Goal: Book appointment/travel/reservation

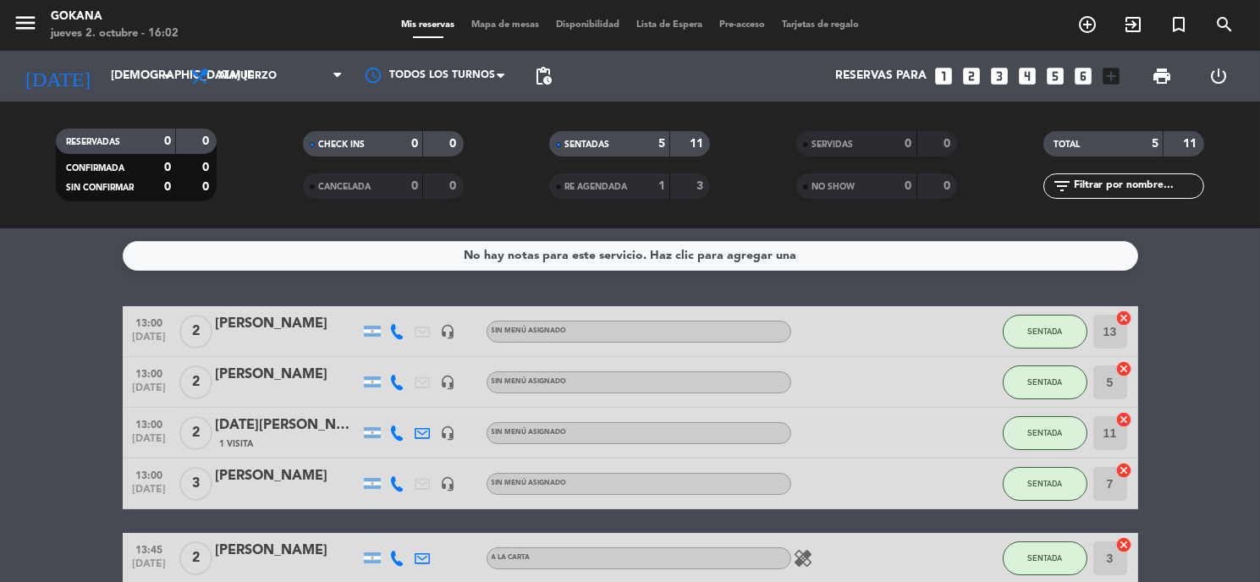
click at [1019, 74] on icon "looks_4" at bounding box center [1027, 76] width 22 height 22
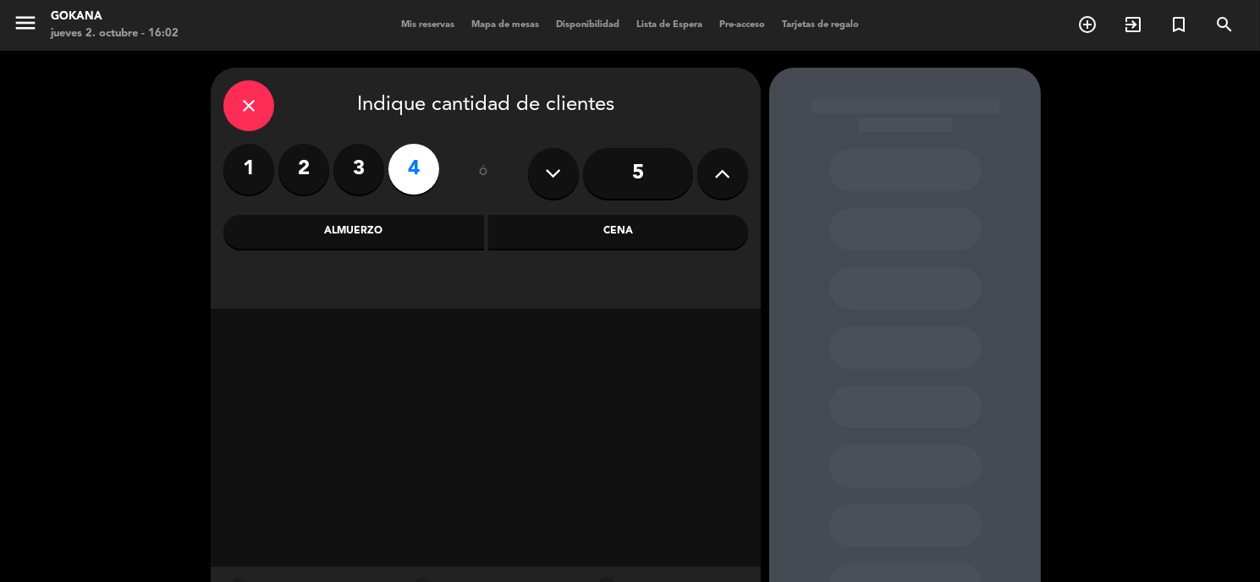
click at [358, 240] on div "Almuerzo" at bounding box center [353, 232] width 261 height 34
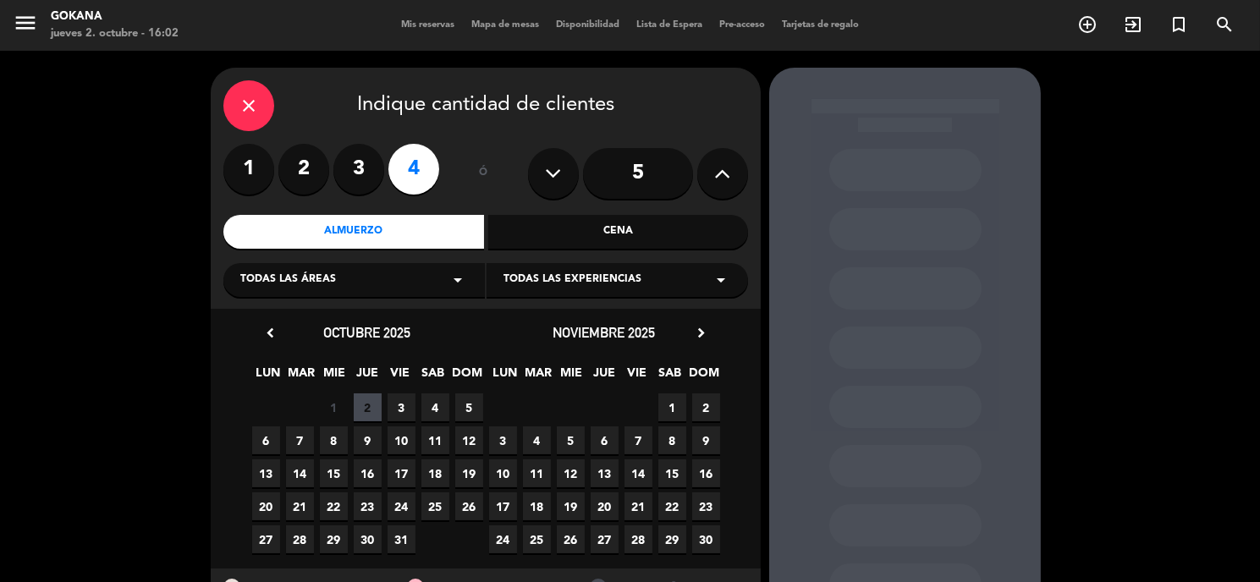
click at [300, 436] on span "7" at bounding box center [300, 440] width 28 height 28
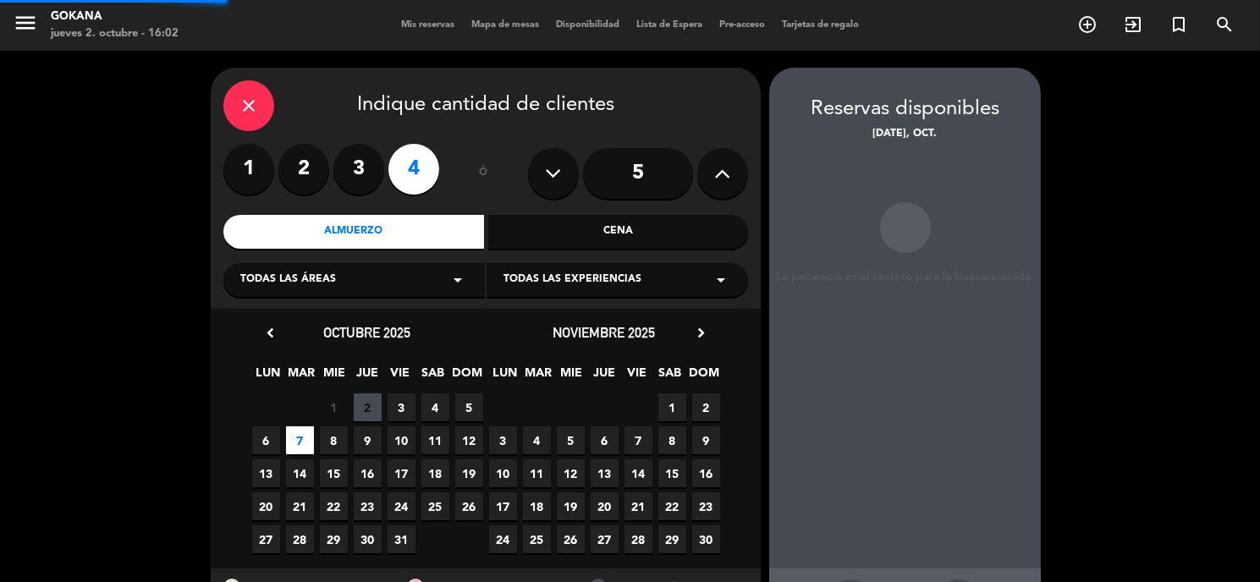
scroll to position [67, 0]
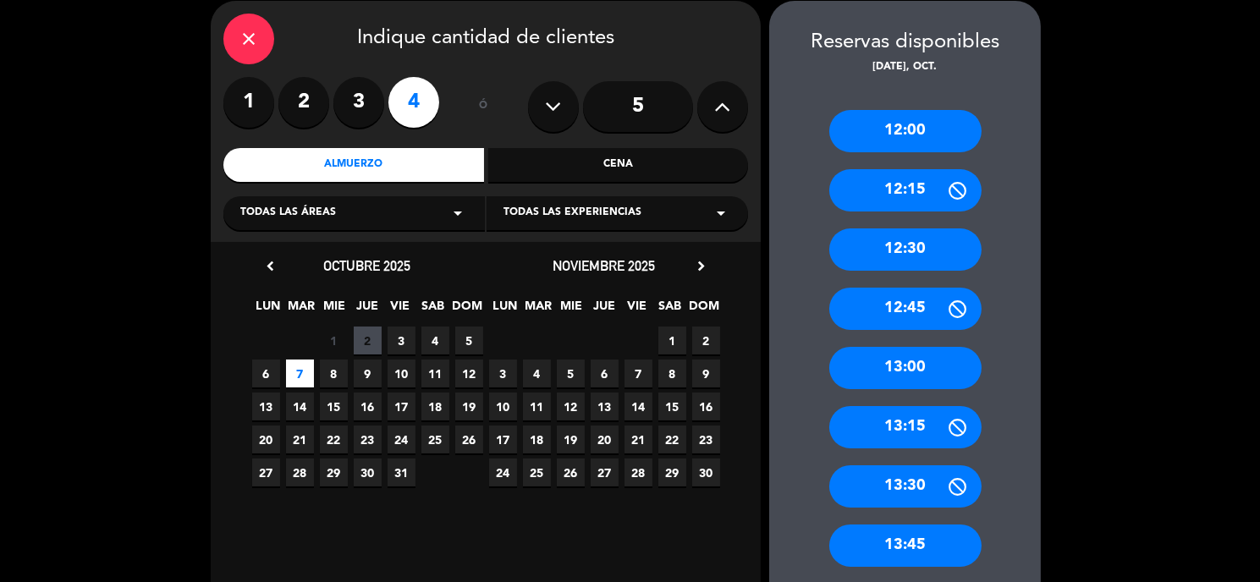
click at [931, 374] on div "13:00" at bounding box center [905, 368] width 152 height 42
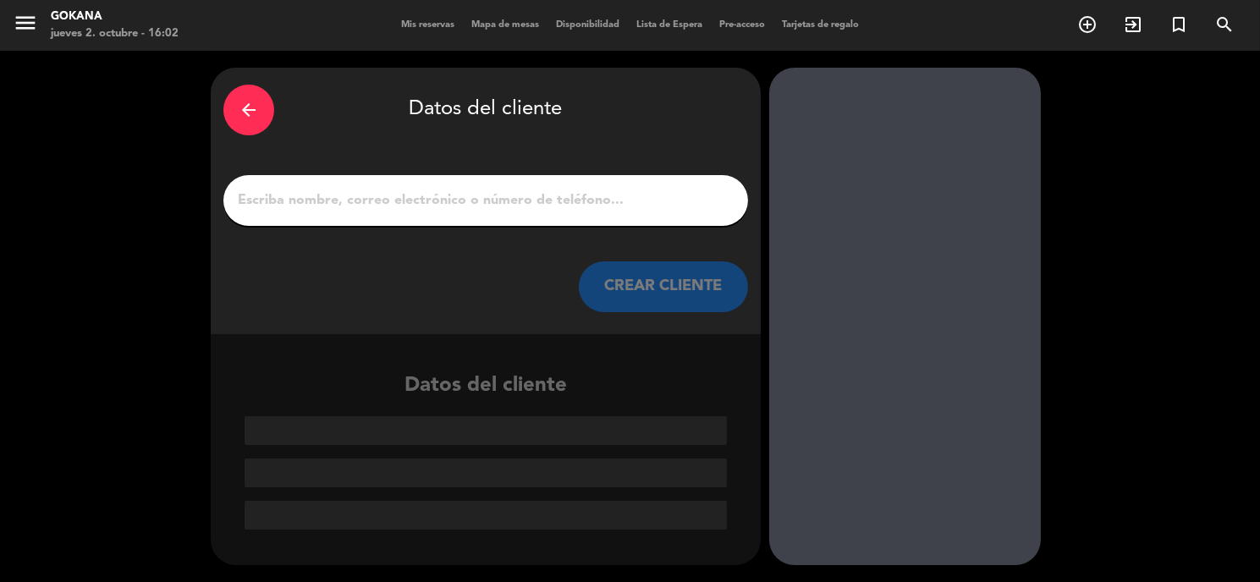
click at [636, 210] on input "1" at bounding box center [485, 201] width 499 height 24
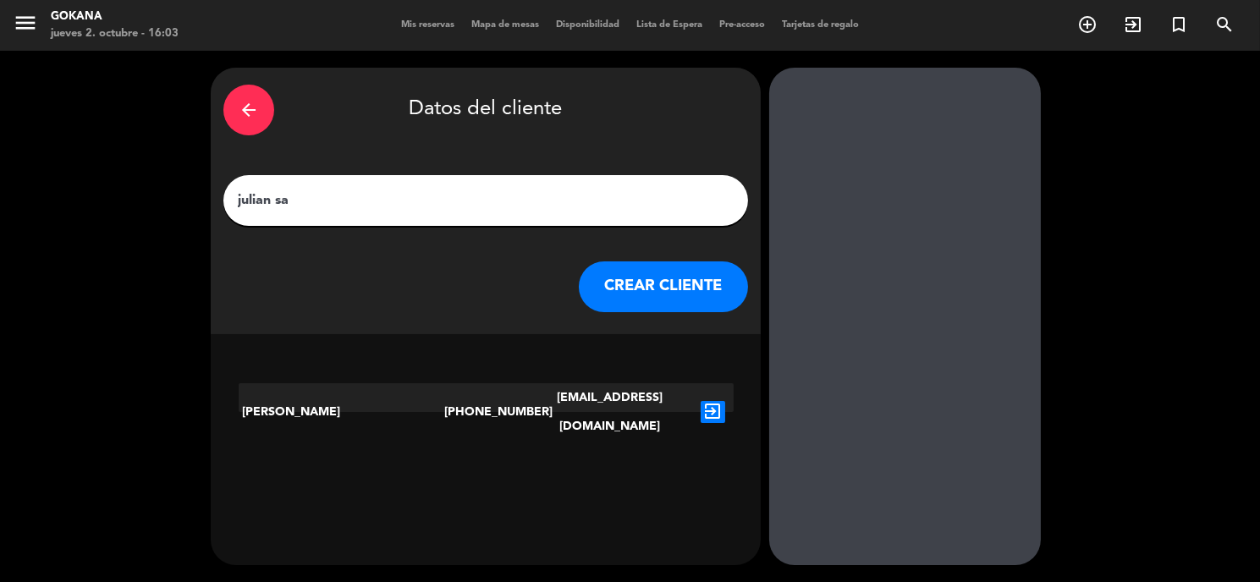
type input "julian sa"
click at [720, 401] on icon "exit_to_app" at bounding box center [712, 412] width 25 height 22
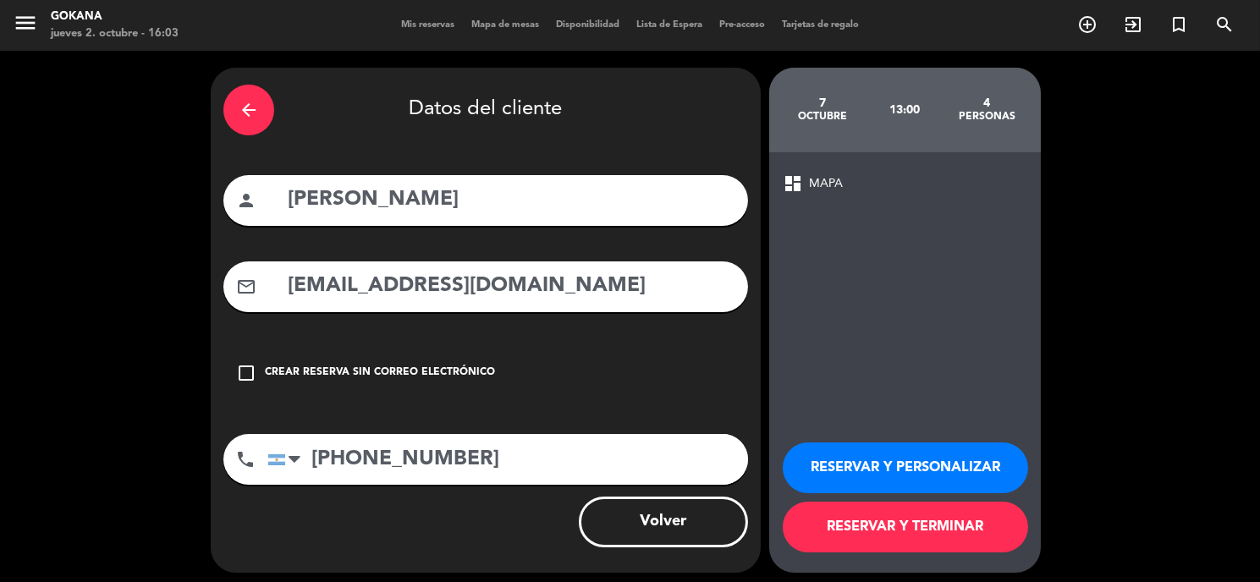
click at [883, 539] on button "RESERVAR Y TERMINAR" at bounding box center [904, 527] width 245 height 51
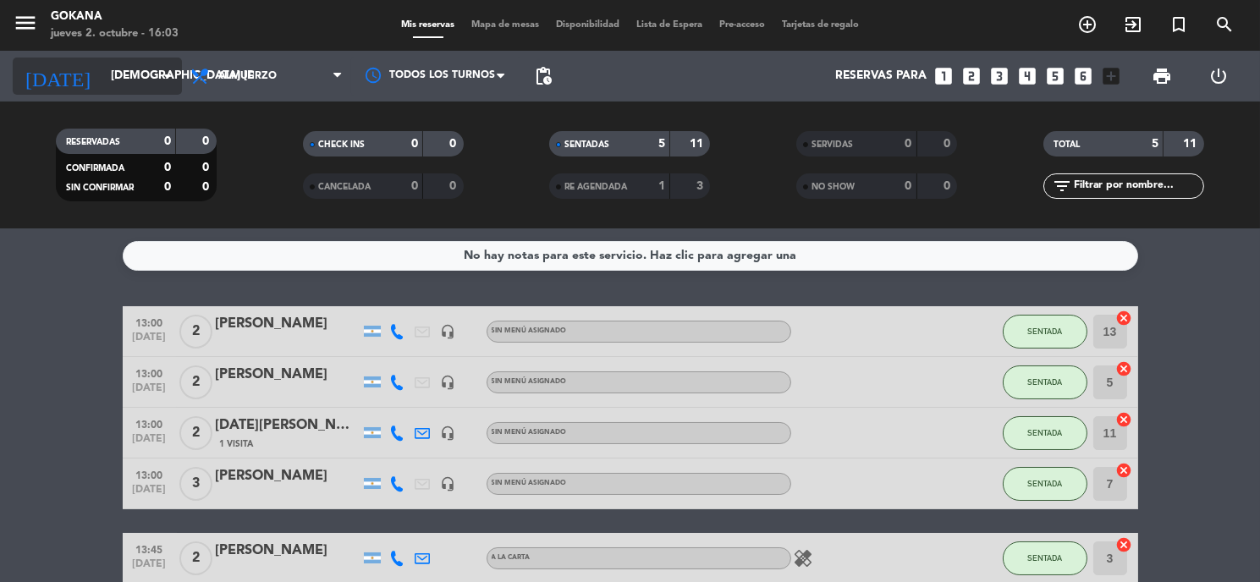
click at [157, 66] on icon "arrow_drop_down" at bounding box center [167, 76] width 20 height 20
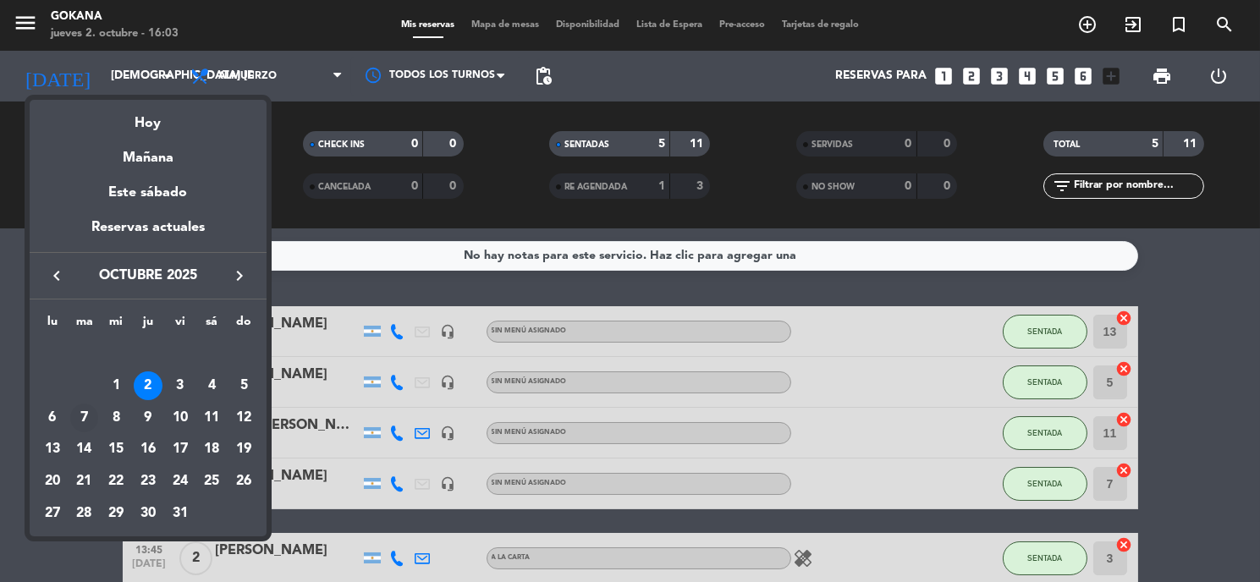
click at [80, 415] on div "7" at bounding box center [84, 418] width 29 height 29
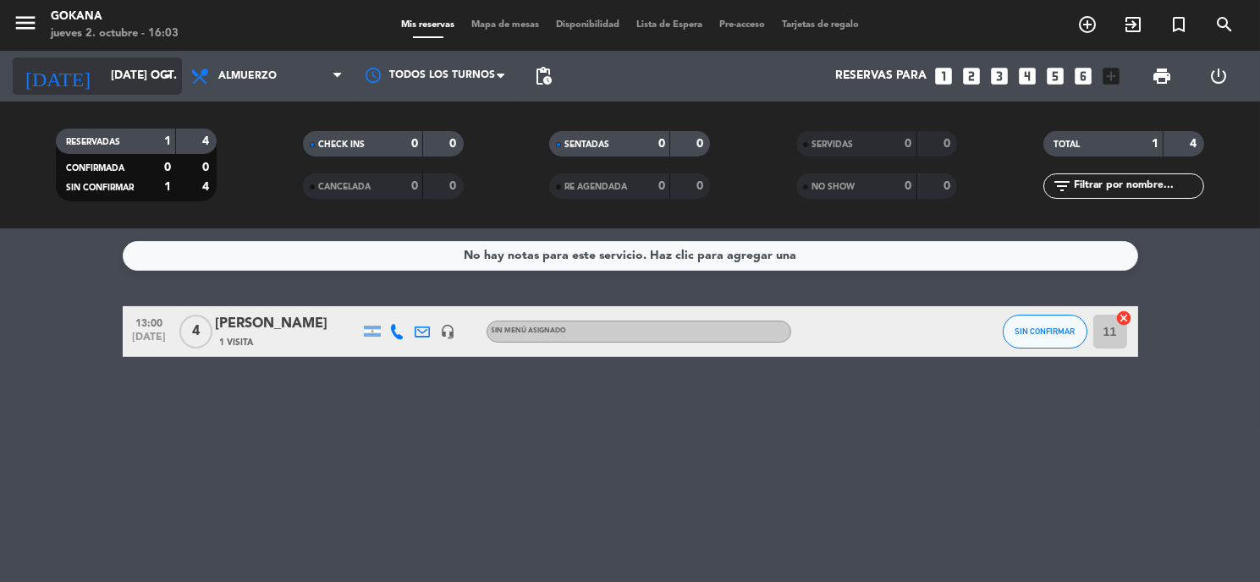
click at [132, 84] on input "[DATE] oct." at bounding box center [182, 76] width 160 height 30
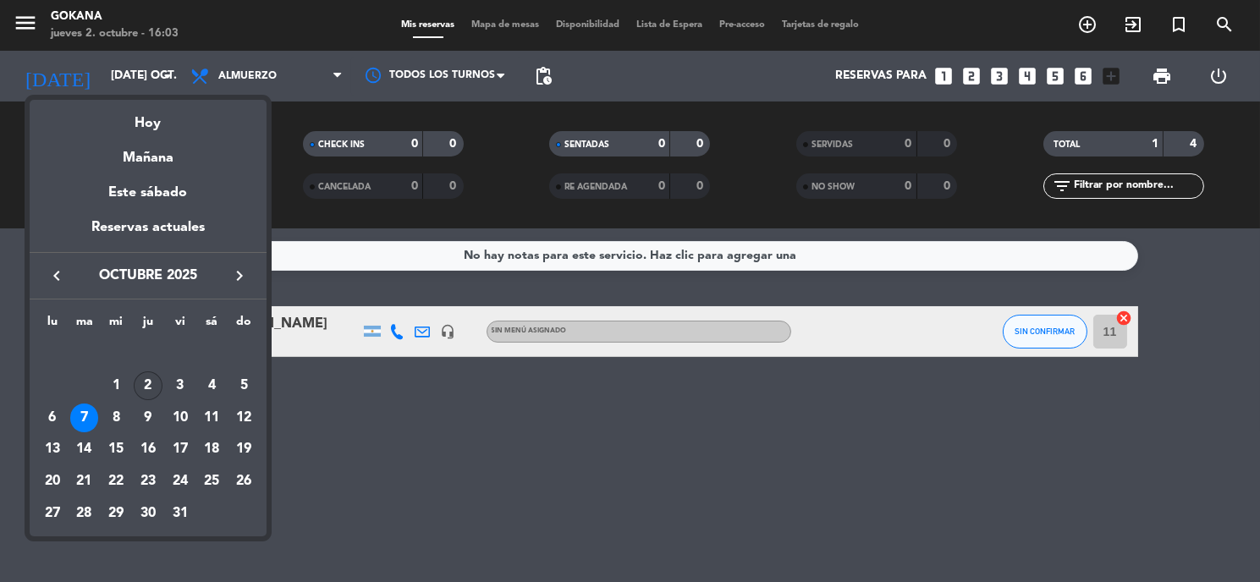
click at [150, 387] on div "2" at bounding box center [148, 385] width 29 height 29
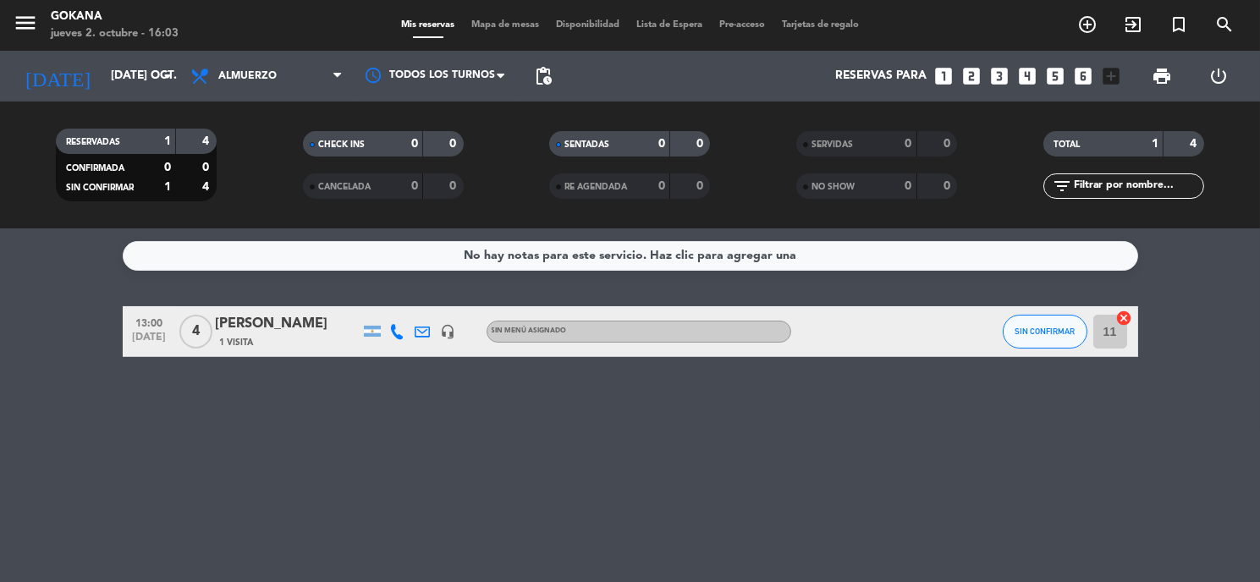
type input "[DEMOGRAPHIC_DATA] [DATE]"
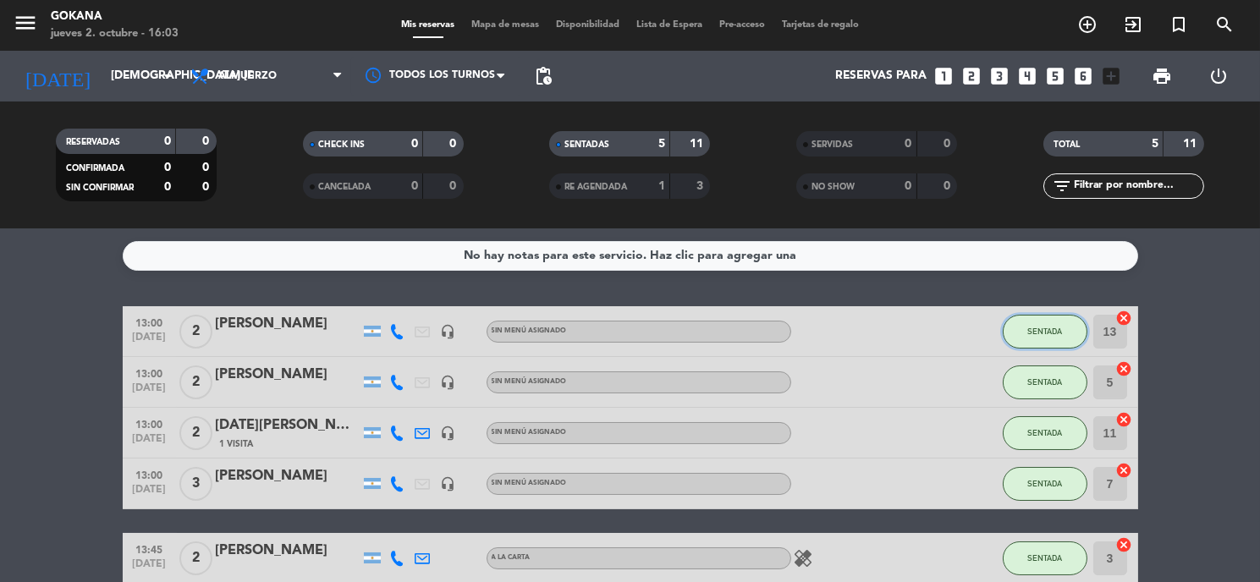
click at [1027, 331] on span "SENTADA" at bounding box center [1044, 331] width 35 height 9
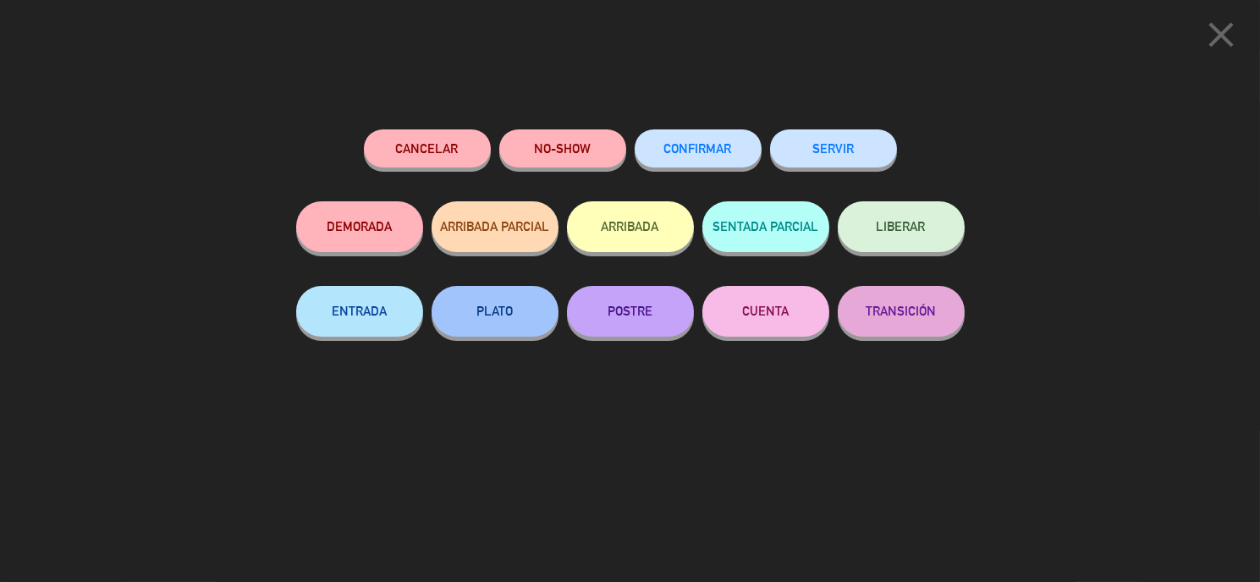
click at [860, 165] on button "SERVIR" at bounding box center [833, 148] width 127 height 38
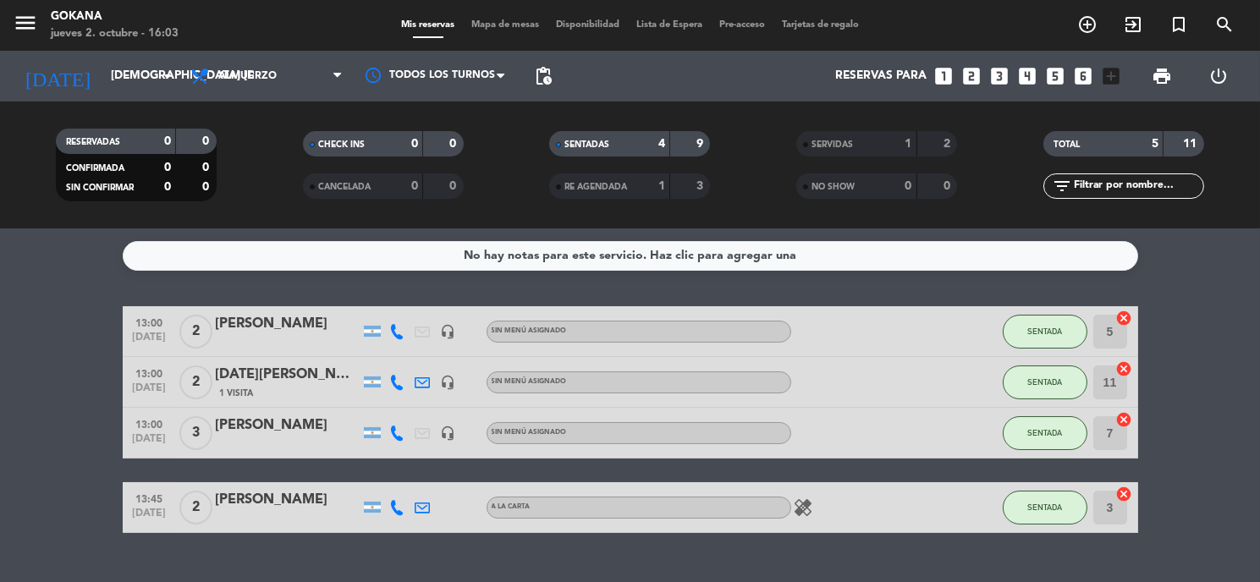
click at [1028, 312] on div "SENTADA" at bounding box center [1044, 331] width 85 height 50
click at [1028, 323] on button "SENTADA" at bounding box center [1044, 332] width 85 height 34
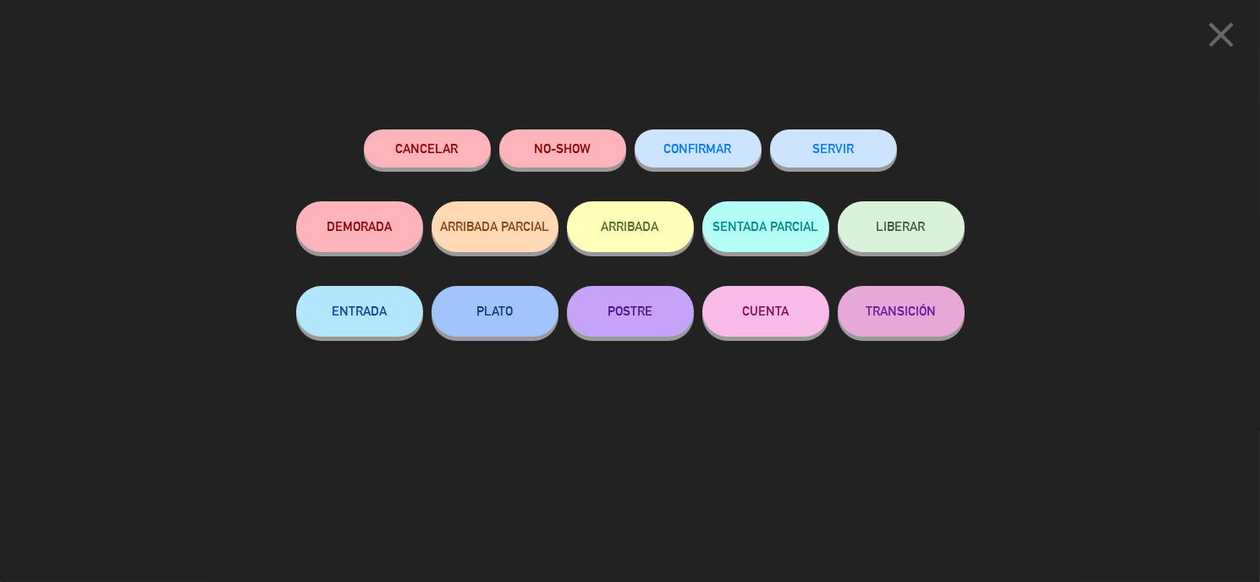
click at [870, 152] on button "SERVIR" at bounding box center [833, 148] width 127 height 38
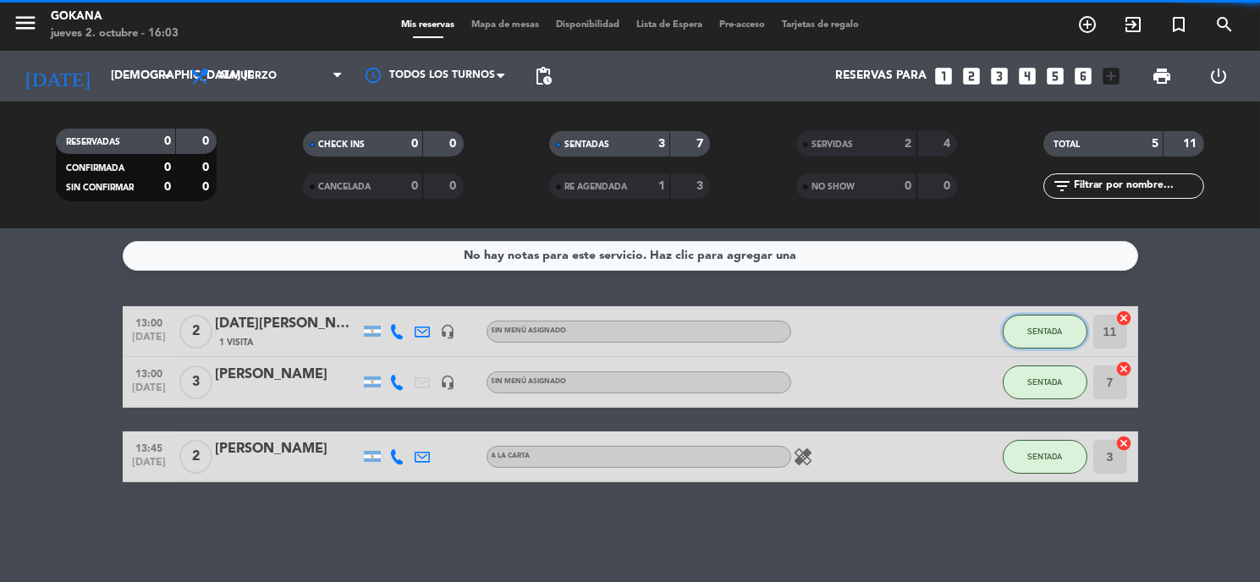
click at [1048, 343] on button "SENTADA" at bounding box center [1044, 332] width 85 height 34
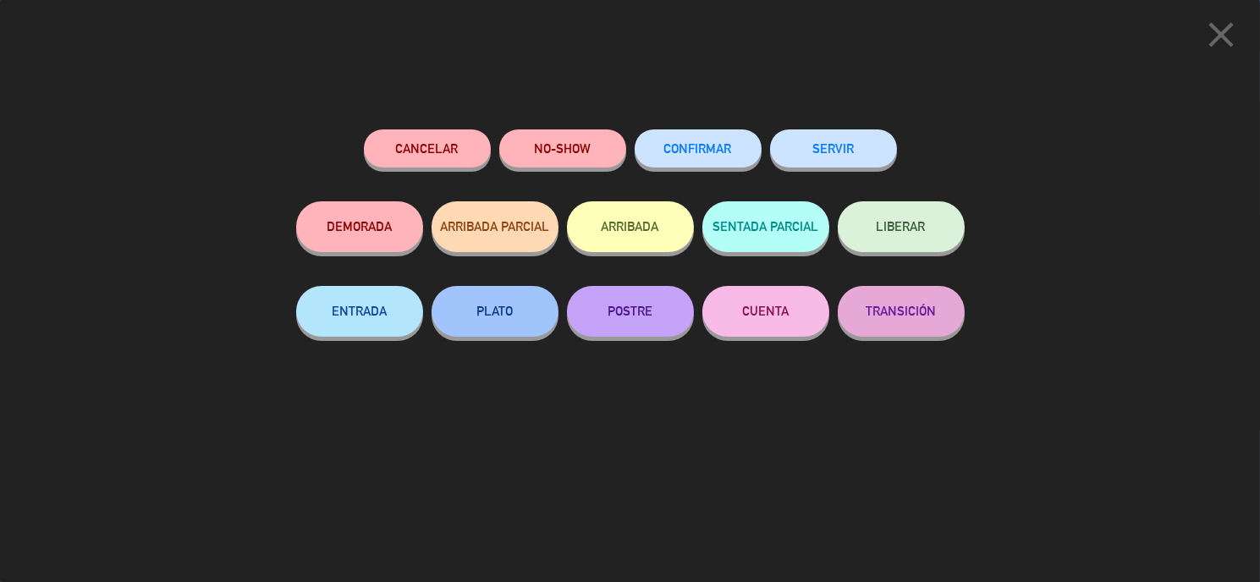
drag, startPoint x: 815, startPoint y: 118, endPoint x: 831, endPoint y: 132, distance: 20.9
click at [815, 119] on div "Cancelar NO-SHOW CONFIRMAR SERVIR DEMORADA ARRIBADA PARCIAL ARRIBADA SENTADA PA…" at bounding box center [630, 350] width 692 height 464
click at [848, 145] on button "SERVIR" at bounding box center [833, 148] width 127 height 38
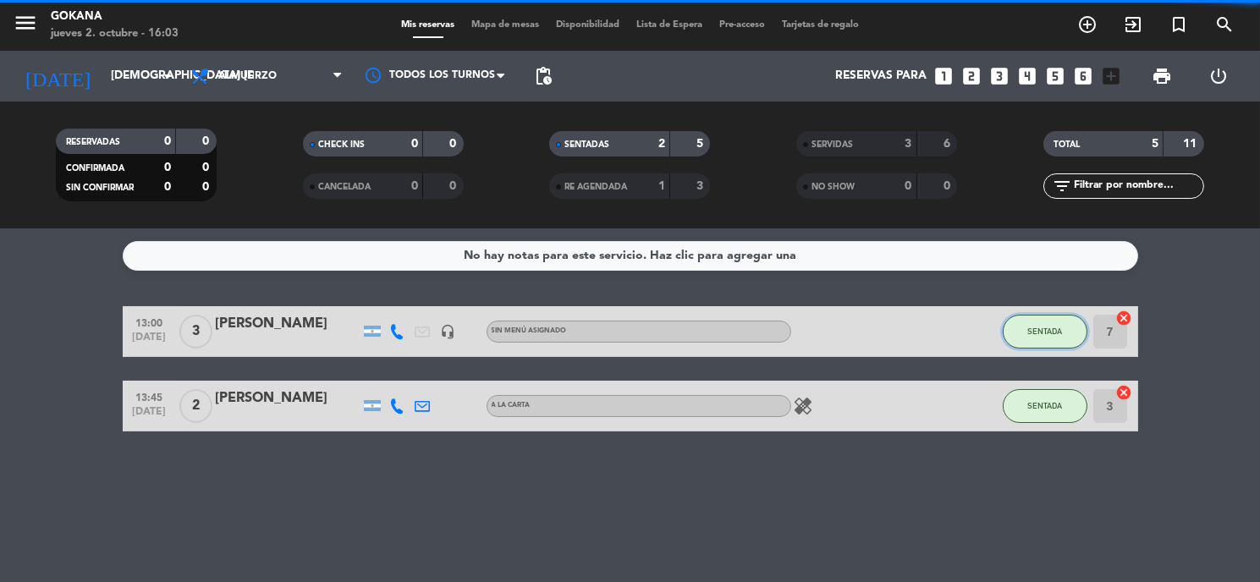
click at [1036, 327] on span "SENTADA" at bounding box center [1044, 331] width 35 height 9
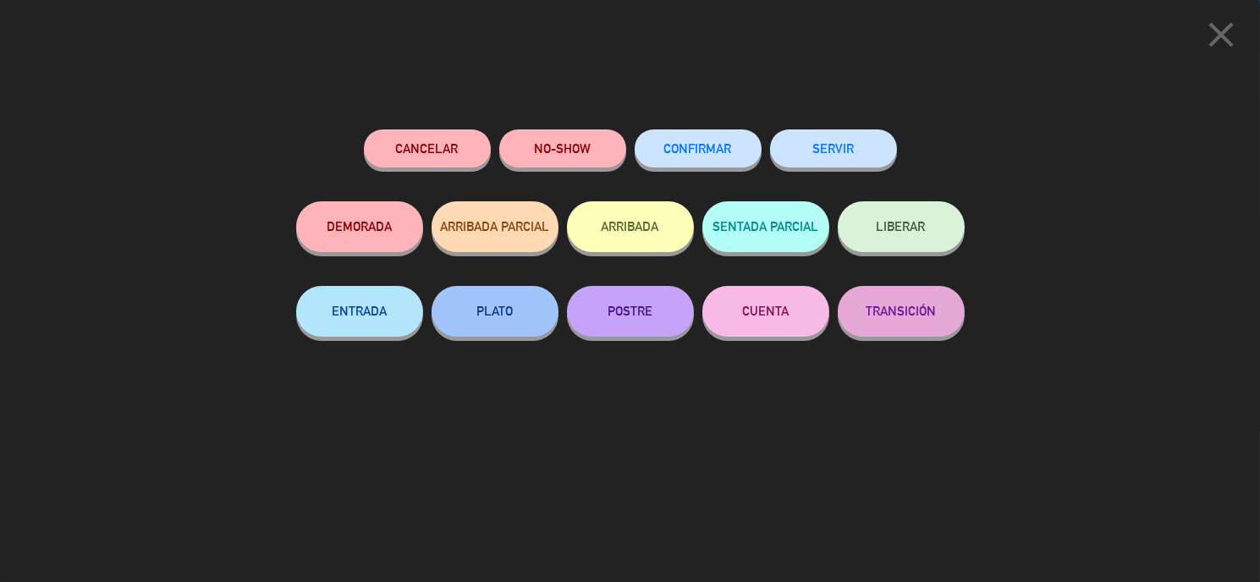
click at [846, 152] on button "SERVIR" at bounding box center [833, 148] width 127 height 38
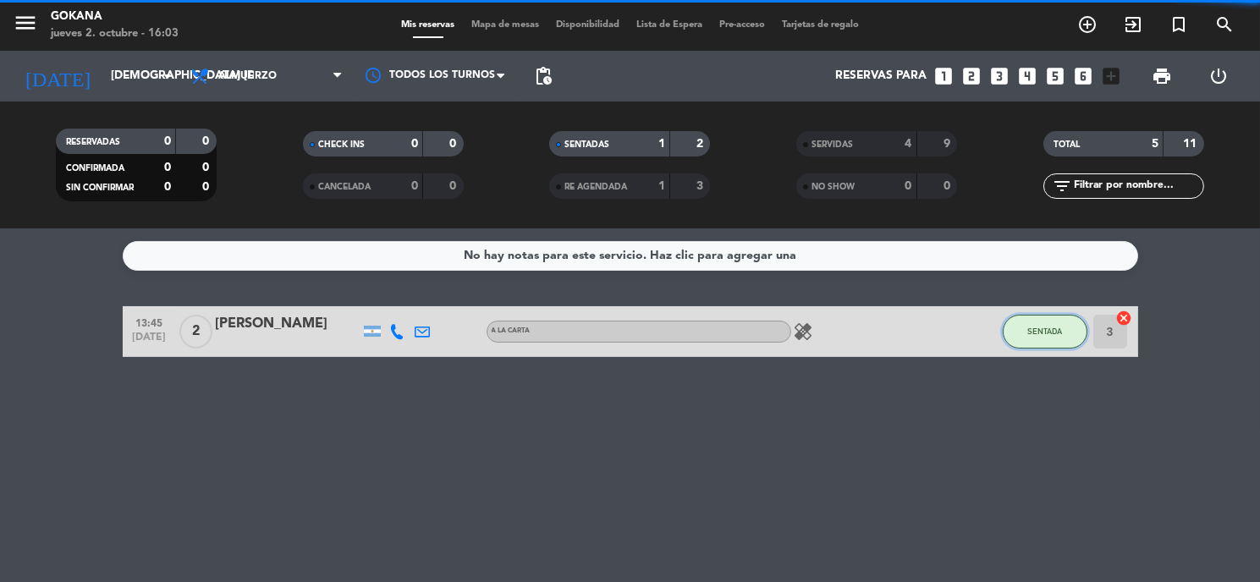
click at [1035, 345] on button "SENTADA" at bounding box center [1044, 332] width 85 height 34
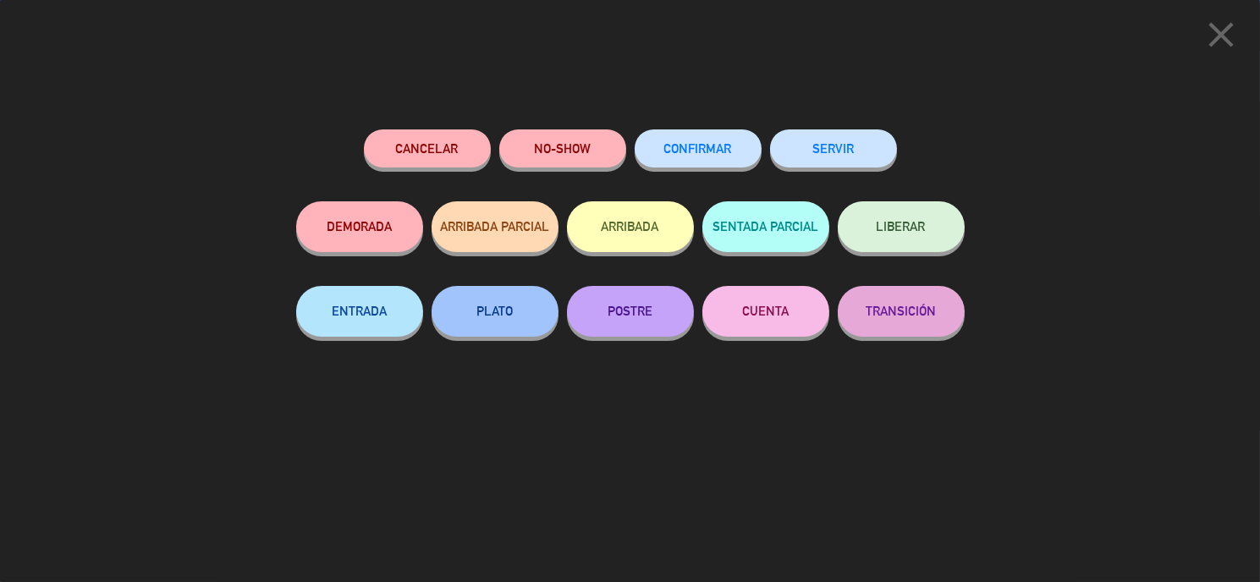
click at [850, 151] on button "SERVIR" at bounding box center [833, 148] width 127 height 38
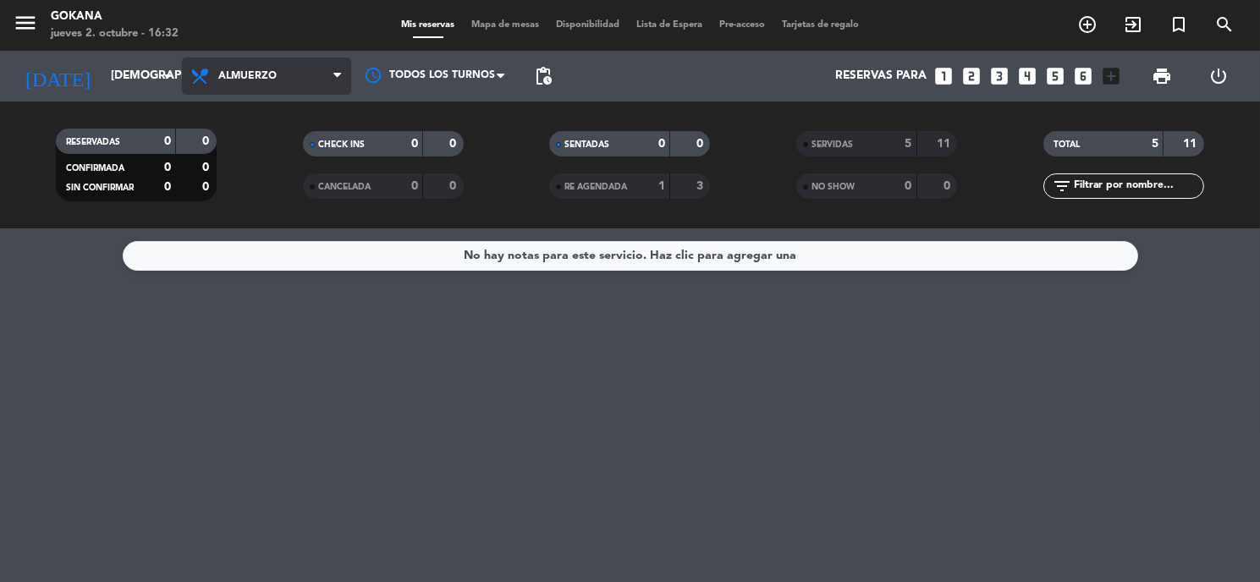
click at [262, 71] on span "Almuerzo" at bounding box center [247, 76] width 58 height 12
click at [249, 172] on div "menu GOKANA jueves 2. octubre - 16:32 Mis reservas Mapa de mesas Disponibilidad…" at bounding box center [630, 114] width 1260 height 228
